Goal: Task Accomplishment & Management: Manage account settings

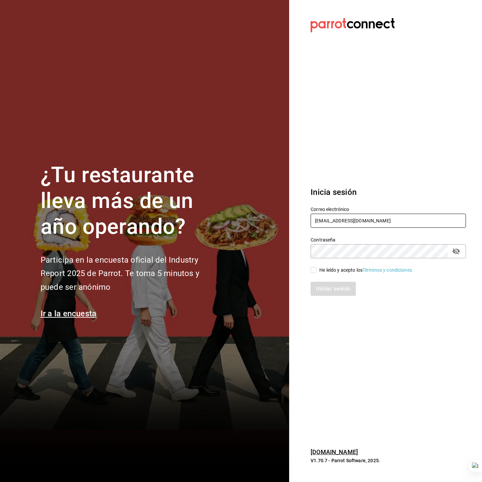
click at [351, 216] on input "dos@amici.com" at bounding box center [387, 221] width 155 height 14
click at [351, 215] on input "dos@amici.com" at bounding box center [387, 221] width 155 height 14
type input "[EMAIL_ADDRESS][DOMAIN_NAME]"
click at [347, 274] on div "Iniciar sesión" at bounding box center [383, 285] width 163 height 22
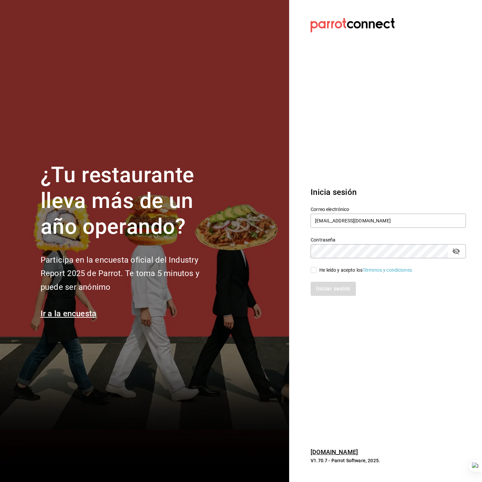
click at [347, 272] on div "He leído y acepto los Términos y condiciones." at bounding box center [366, 270] width 94 height 7
click at [317, 272] on input "He leído y acepto los Términos y condiciones." at bounding box center [313, 270] width 6 height 6
checkbox input "true"
click at [349, 292] on button "Iniciar sesión" at bounding box center [333, 289] width 46 height 14
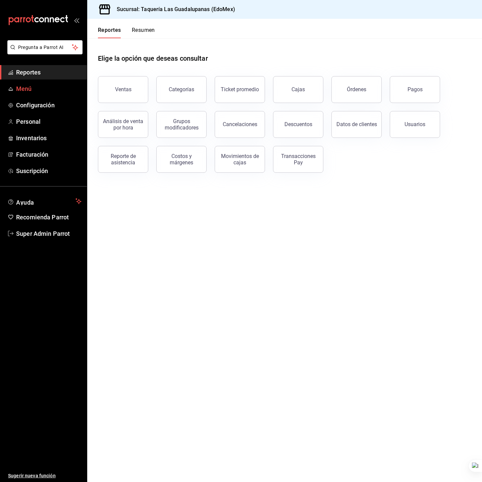
click at [50, 90] on span "Menú" at bounding box center [48, 88] width 65 height 9
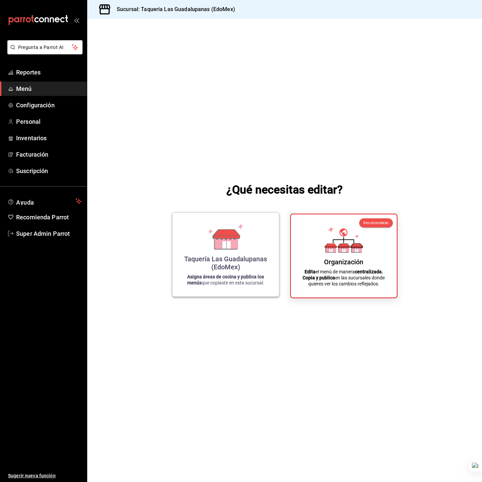
click at [234, 254] on div "Taquería Las Guadalupanas (EdoMex) Asigna áreas de cocina y publica los menús q…" at bounding box center [225, 254] width 91 height 73
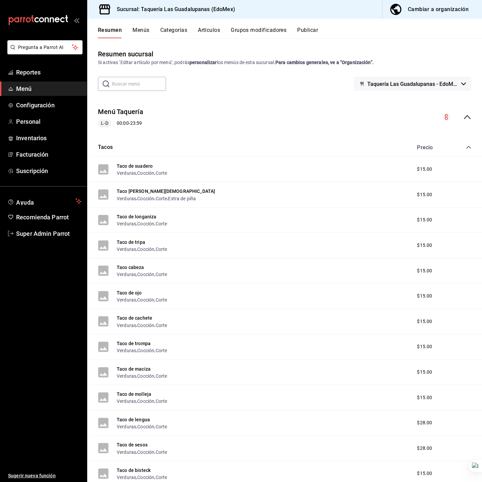
click at [165, 31] on button "Categorías" at bounding box center [173, 32] width 27 height 11
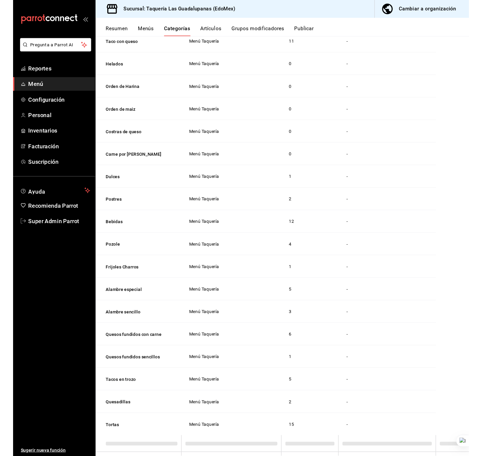
scroll to position [72, 0]
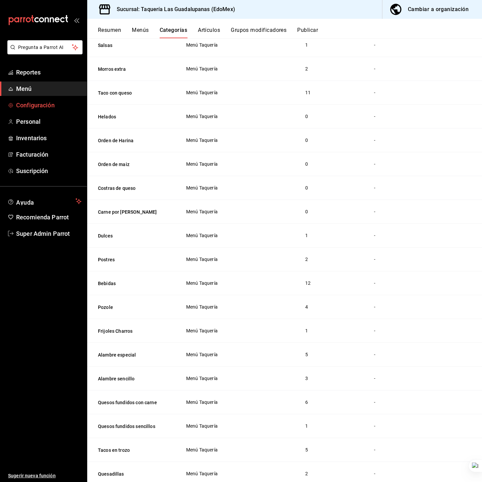
click at [25, 103] on span "Configuración" at bounding box center [48, 105] width 65 height 9
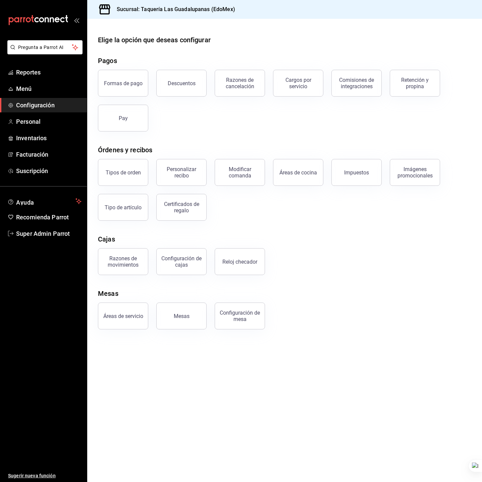
click at [292, 218] on div "Tipos de orden Personalizar recibo Modificar comanda Áreas de cocina Impuestos …" at bounding box center [280, 186] width 381 height 70
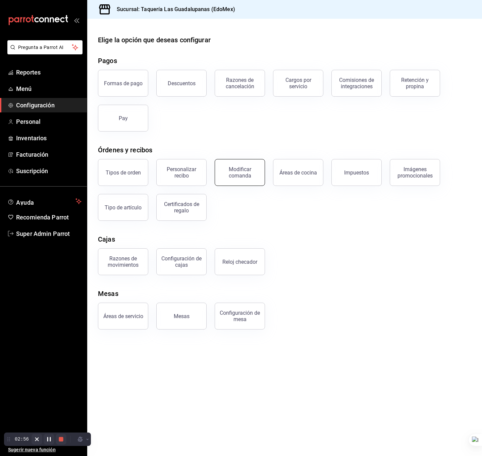
click at [243, 169] on div "Modificar comanda" at bounding box center [240, 172] width 42 height 13
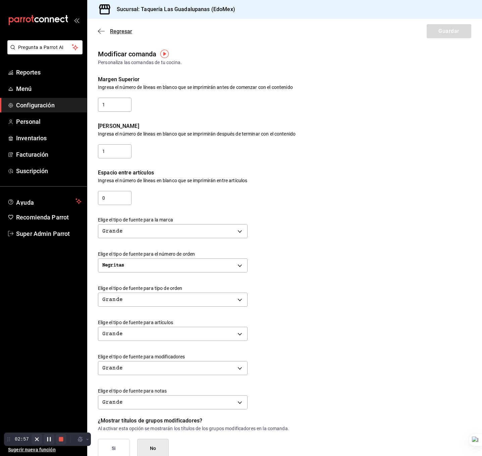
click at [114, 29] on span "Regresar" at bounding box center [121, 31] width 22 height 6
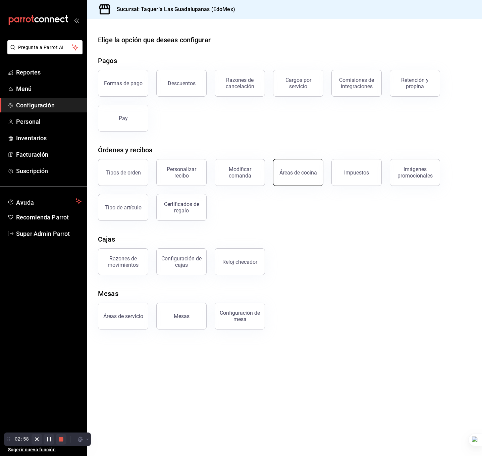
click at [309, 165] on button "Áreas de cocina" at bounding box center [298, 172] width 50 height 27
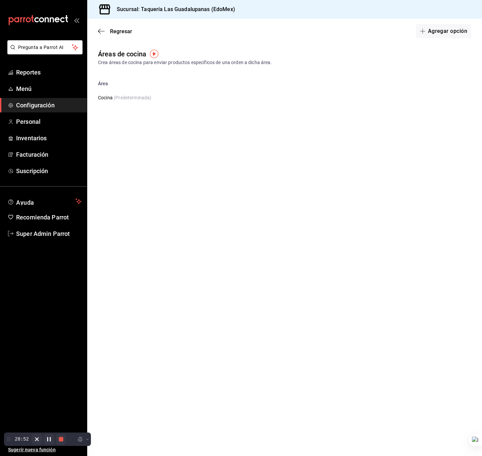
click at [204, 416] on main "Regresar Agregar opción Áreas de cocina Crea áreas de cocina para enviar produc…" at bounding box center [284, 237] width 395 height 437
click at [100, 34] on span "Regresar" at bounding box center [115, 31] width 34 height 6
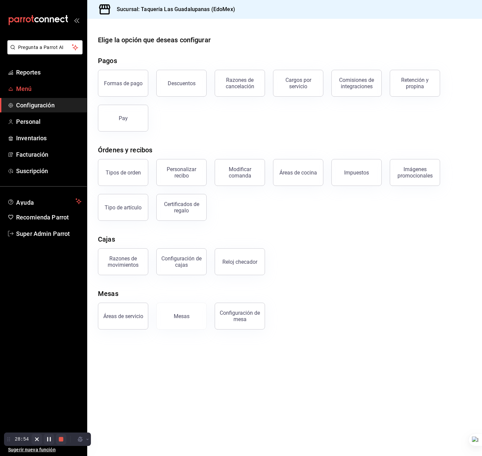
click at [56, 82] on link "Menú" at bounding box center [43, 88] width 87 height 14
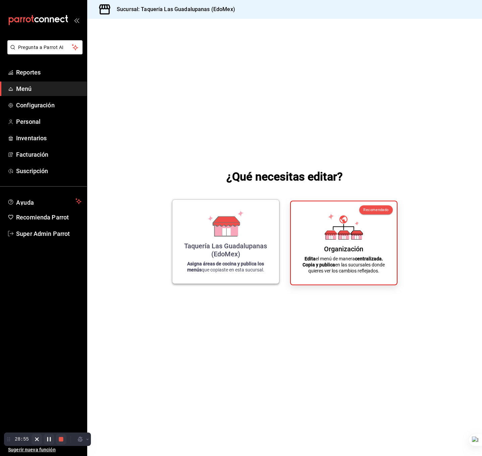
click at [203, 224] on div "Taquería Las Guadalupanas (EdoMex) Asigna áreas de cocina y publica los menús q…" at bounding box center [225, 241] width 91 height 73
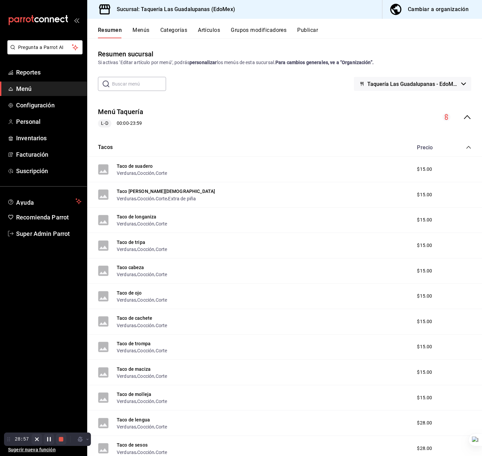
click at [174, 28] on button "Categorías" at bounding box center [173, 32] width 27 height 11
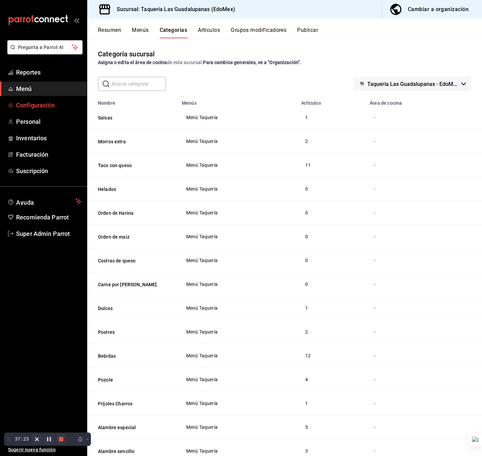
click at [39, 106] on span "Configuración" at bounding box center [48, 105] width 65 height 9
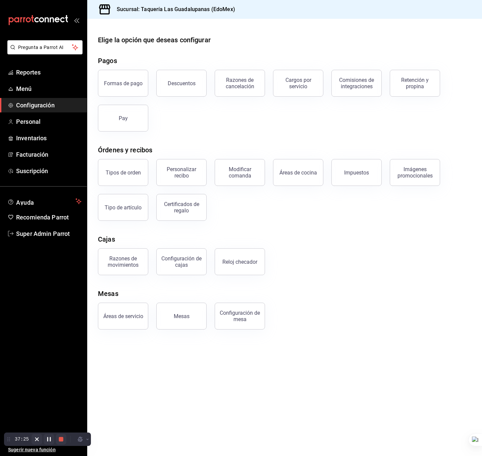
click at [137, 333] on main "Elige la opción que deseas configurar Pagos Formas de pago Descuentos Razones d…" at bounding box center [284, 237] width 395 height 437
click at [138, 328] on div "Áreas de servicio" at bounding box center [119, 311] width 58 height 35
click at [128, 313] on div "Áreas de servicio" at bounding box center [123, 316] width 40 height 6
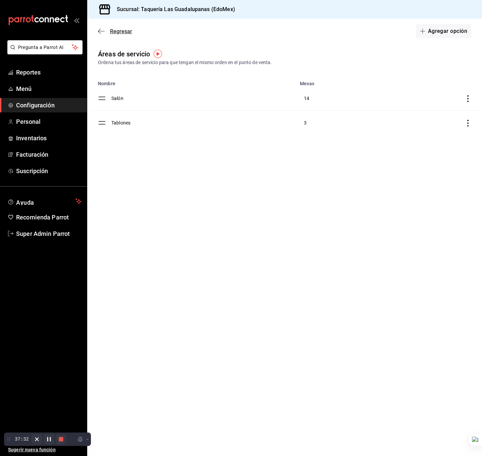
click at [101, 28] on icon "button" at bounding box center [101, 31] width 7 height 6
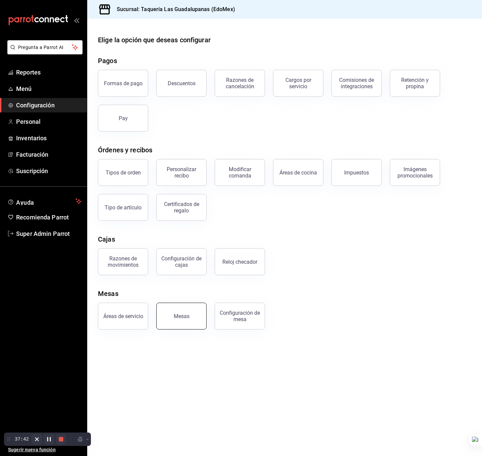
click at [178, 318] on div "Mesas" at bounding box center [182, 316] width 16 height 6
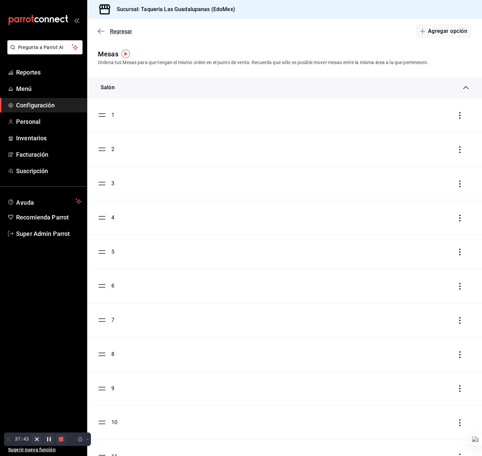
click at [100, 32] on icon "button" at bounding box center [101, 31] width 7 height 6
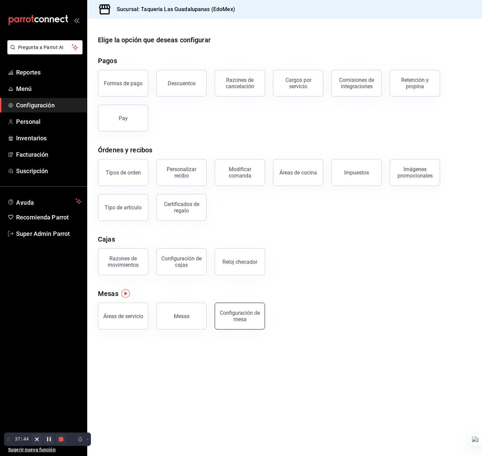
click at [222, 317] on div "Configuración de mesa" at bounding box center [240, 315] width 42 height 13
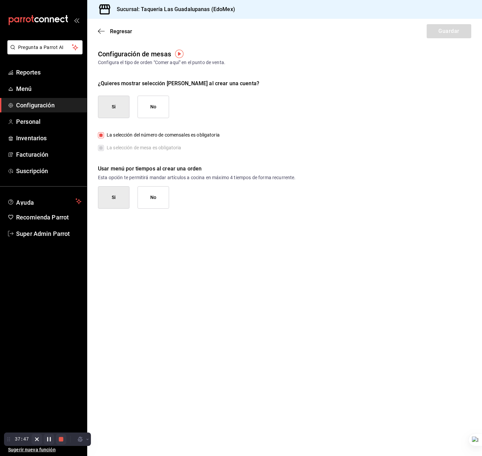
click at [158, 197] on button "No" at bounding box center [153, 197] width 32 height 22
click at [452, 31] on button "Guardar" at bounding box center [448, 31] width 45 height 14
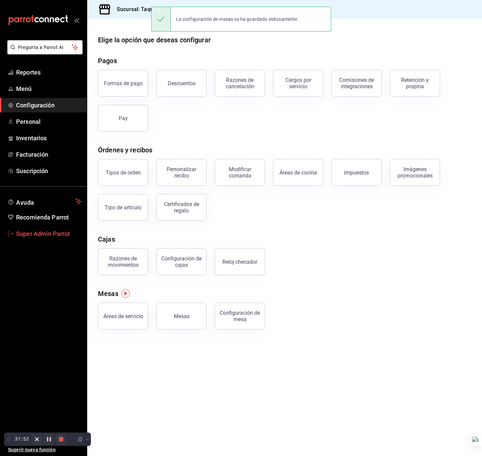
click at [31, 238] on link "Super Admin Parrot" at bounding box center [43, 233] width 87 height 14
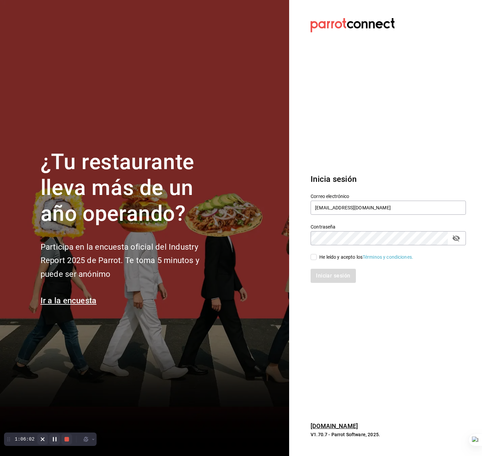
click at [101, 391] on section "¿Tu restaurante lleva más de un año operando? Participa en la encuesta oficial …" at bounding box center [144, 228] width 289 height 456
click at [343, 257] on div "He leído y acepto los Términos y condiciones." at bounding box center [366, 256] width 94 height 7
click at [317, 257] on input "He leído y acepto los Términos y condiciones." at bounding box center [313, 257] width 6 height 6
checkbox input "true"
click at [340, 270] on button "Iniciar sesión" at bounding box center [333, 276] width 46 height 14
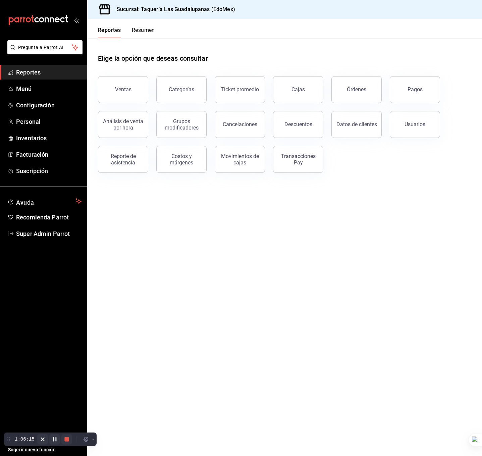
click at [243, 208] on main "Elige la opción que deseas consultar Ventas Categorías Ticket promedio Cajas Ór…" at bounding box center [284, 246] width 395 height 417
click at [283, 231] on main "Elige la opción que deseas consultar Ventas Categorías Ticket promedio Cajas Ór…" at bounding box center [284, 246] width 395 height 417
click at [53, 108] on span "Configuración" at bounding box center [48, 105] width 65 height 9
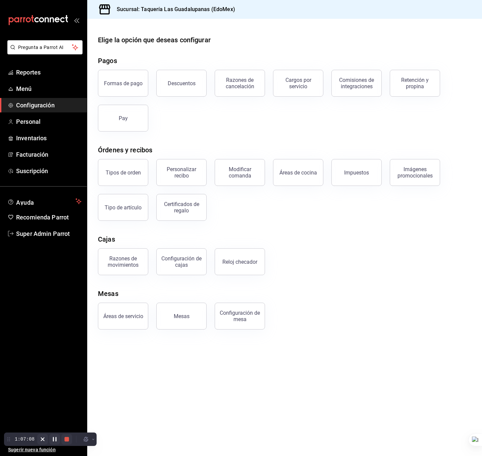
click at [411, 231] on div "Elige la opción que deseas configurar Pagos Formas de pago Descuentos Razones d…" at bounding box center [284, 182] width 395 height 294
click at [387, 208] on div "Tipos de orden Personalizar recibo Modificar comanda Áreas de cocina Impuestos …" at bounding box center [280, 186] width 381 height 70
click at [210, 119] on div "Formas de pago Descuentos Razones de cancelación Cargos por servicio Comisiones…" at bounding box center [280, 97] width 381 height 70
click at [126, 125] on button "Pay" at bounding box center [123, 118] width 50 height 27
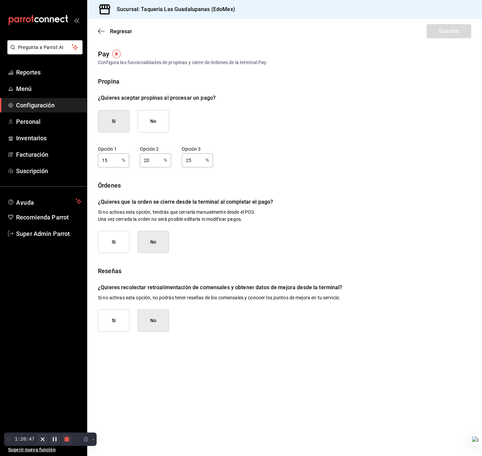
click at [120, 245] on button "Si" at bounding box center [114, 242] width 32 height 22
click at [468, 30] on button "Guardar" at bounding box center [448, 31] width 45 height 14
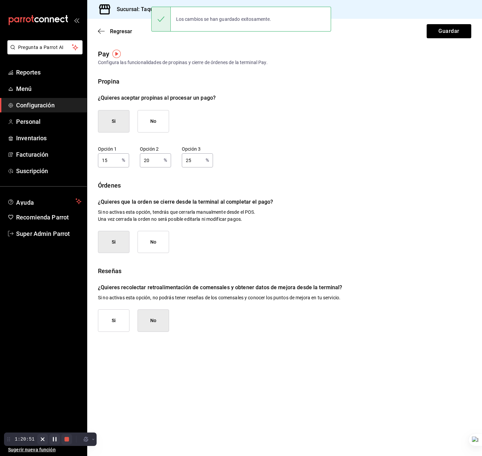
click at [112, 323] on button "Si" at bounding box center [114, 320] width 32 height 22
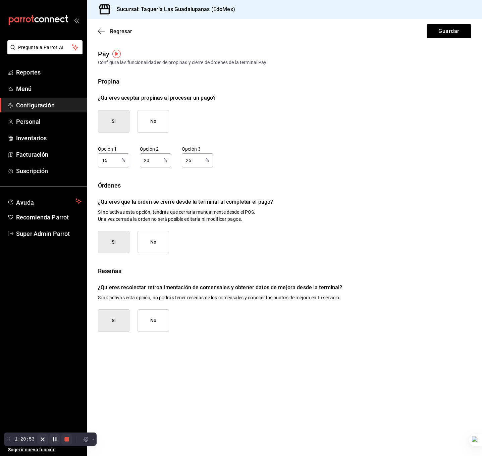
click at [154, 334] on main "Regresar Guardar Pay Configura las funcionalidades de propinas y cierre de órde…" at bounding box center [284, 237] width 395 height 437
click at [165, 323] on button "No" at bounding box center [153, 320] width 32 height 22
click at [460, 30] on button "Guardar" at bounding box center [448, 31] width 45 height 14
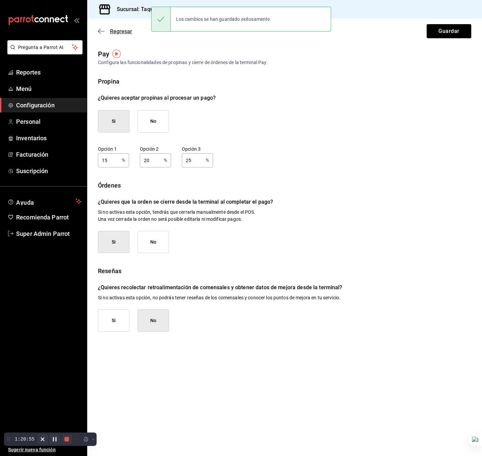
click at [105, 29] on span "Regresar" at bounding box center [115, 31] width 34 height 6
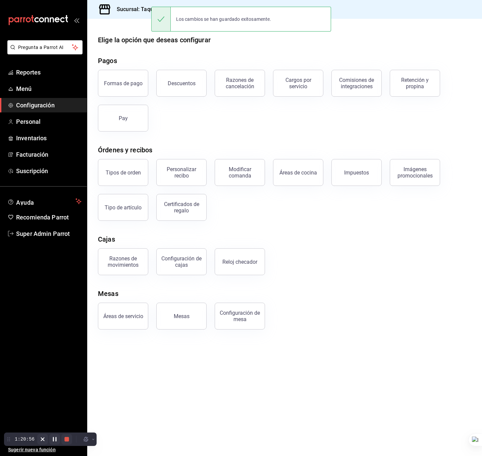
click at [237, 124] on div "Formas de pago Descuentos Razones de cancelación Cargos por servicio Comisiones…" at bounding box center [280, 97] width 381 height 70
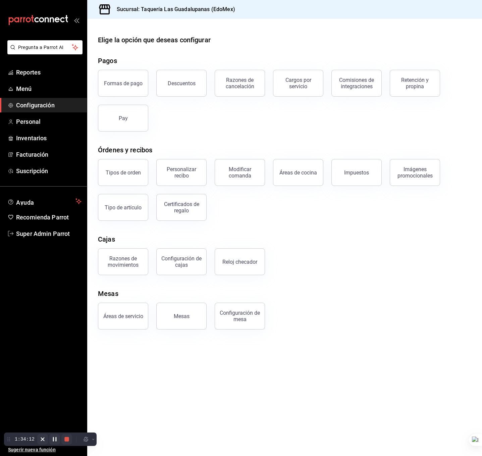
click at [27, 108] on span "Configuración" at bounding box center [48, 105] width 65 height 9
click at [39, 121] on span "Personal" at bounding box center [48, 121] width 65 height 9
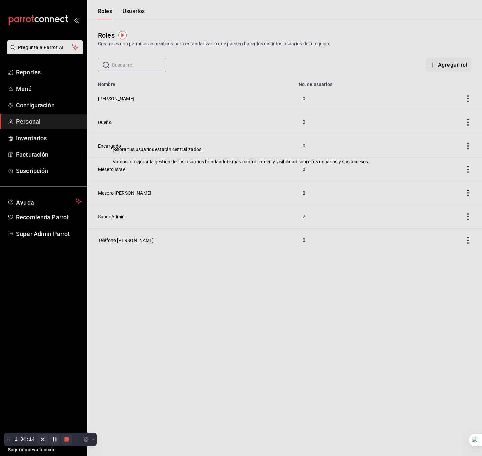
click at [120, 153] on div at bounding box center [116, 149] width 7 height 7
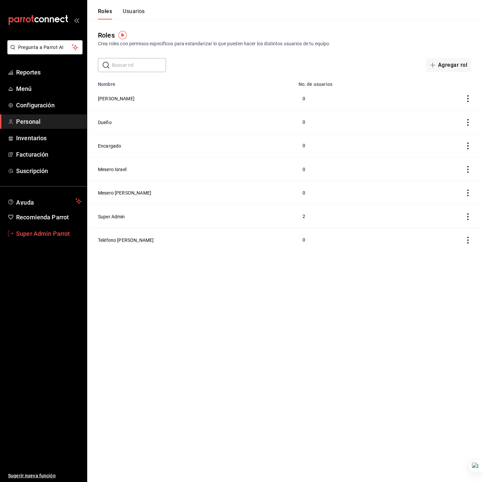
click at [44, 237] on span "Super Admin Parrot" at bounding box center [48, 233] width 65 height 9
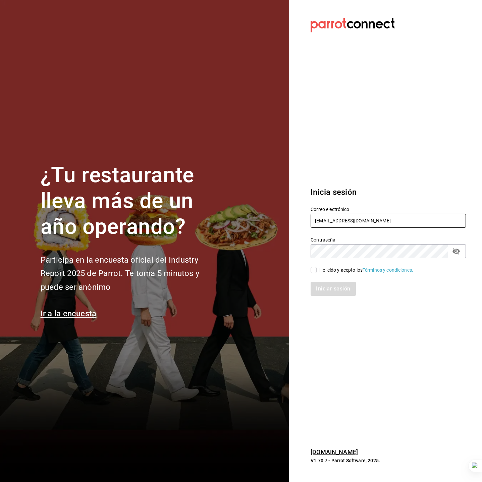
click at [318, 224] on input "[EMAIL_ADDRESS][DOMAIN_NAME]" at bounding box center [387, 221] width 155 height 14
click at [317, 223] on input "[EMAIL_ADDRESS][DOMAIN_NAME]" at bounding box center [387, 221] width 155 height 14
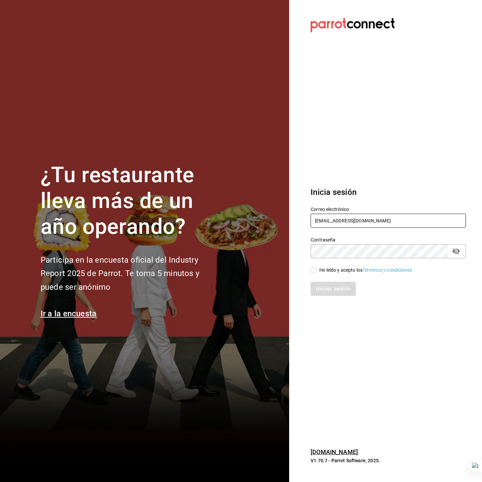
click at [317, 223] on input "[EMAIL_ADDRESS][DOMAIN_NAME]" at bounding box center [387, 221] width 155 height 14
type input "lhea@bistro.com"
click at [329, 268] on div "He leído y acepto los Términos y condiciones." at bounding box center [366, 270] width 94 height 7
click at [334, 286] on div "Iniciar sesión" at bounding box center [387, 289] width 155 height 14
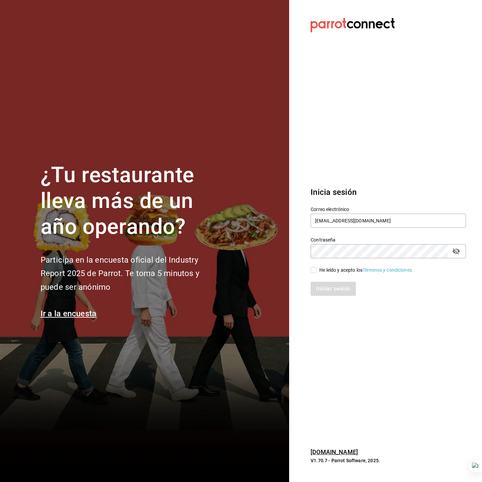
click at [336, 271] on div "He leído y acepto los Términos y condiciones." at bounding box center [366, 270] width 94 height 7
click at [317, 271] on input "He leído y acepto los Términos y condiciones." at bounding box center [313, 270] width 6 height 6
checkbox input "true"
click at [336, 288] on button "Iniciar sesión" at bounding box center [333, 289] width 46 height 14
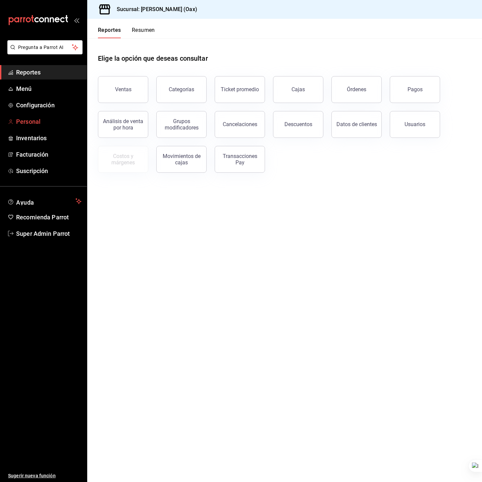
click at [41, 123] on span "Personal" at bounding box center [48, 121] width 65 height 9
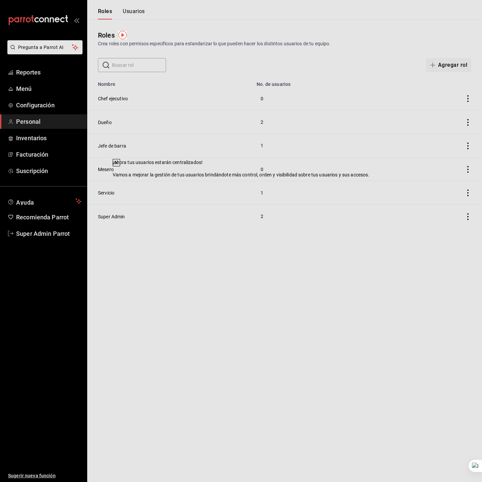
click at [119, 165] on icon at bounding box center [116, 162] width 5 height 5
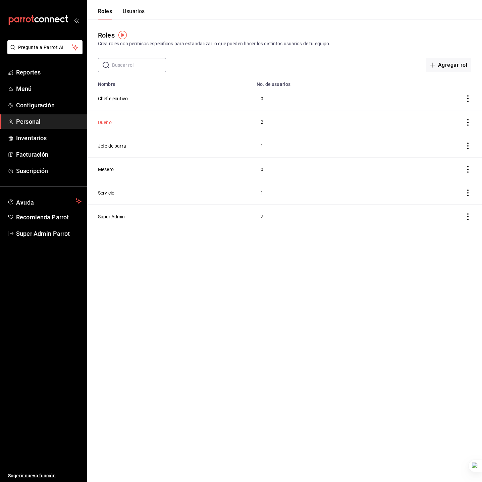
click at [106, 123] on button "Dueño" at bounding box center [105, 122] width 14 height 7
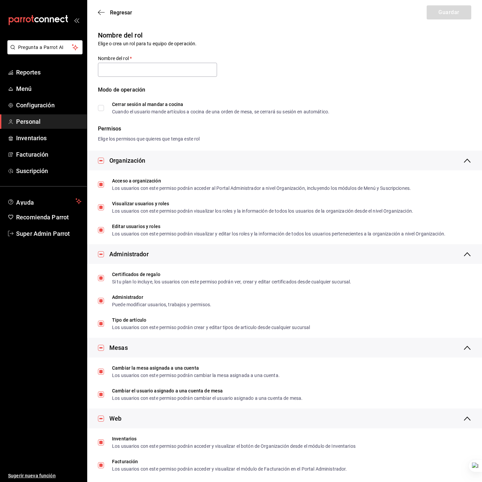
type input "Dueño"
checkbox input "true"
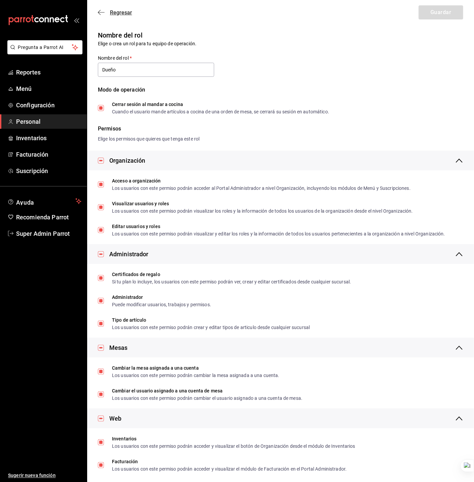
click at [101, 14] on icon "button" at bounding box center [99, 12] width 3 height 5
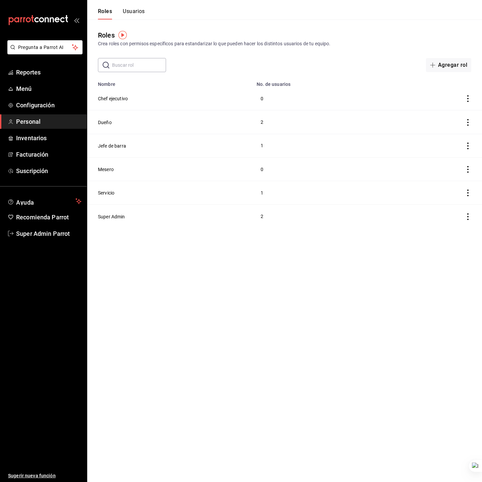
click at [134, 18] on button "Usuarios" at bounding box center [134, 13] width 22 height 11
